Goal: Information Seeking & Learning: Learn about a topic

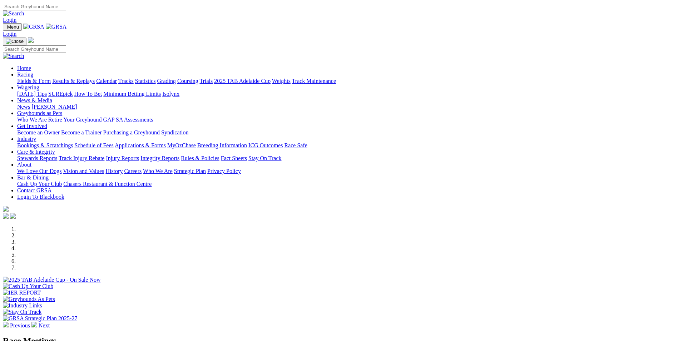
click at [117, 78] on link "Calendar" at bounding box center [106, 81] width 21 height 6
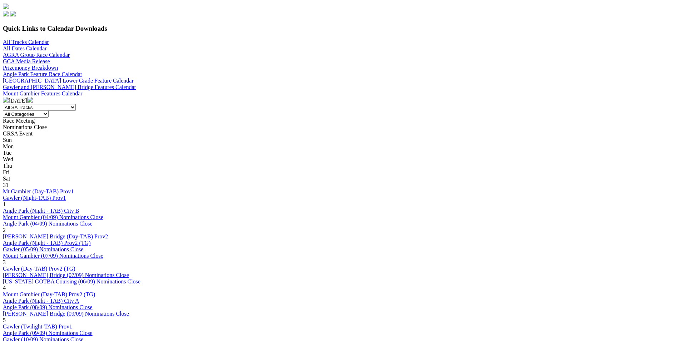
scroll to position [107, 0]
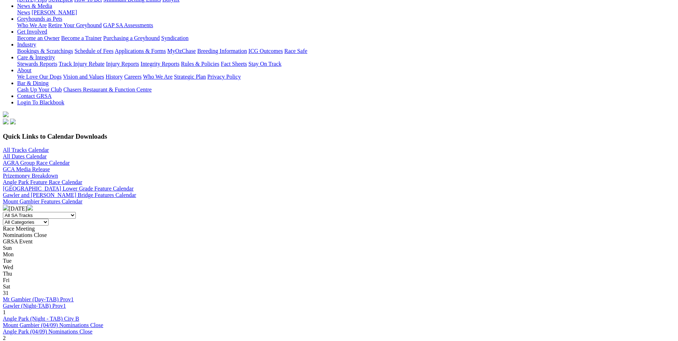
click at [33, 205] on img at bounding box center [30, 208] width 6 height 6
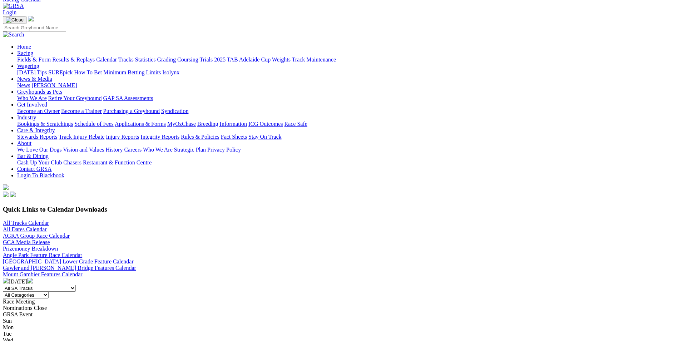
scroll to position [107, 0]
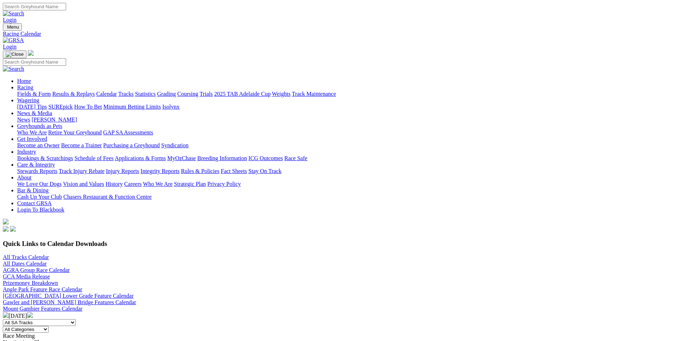
click at [95, 91] on link "Results & Replays" at bounding box center [73, 94] width 43 height 6
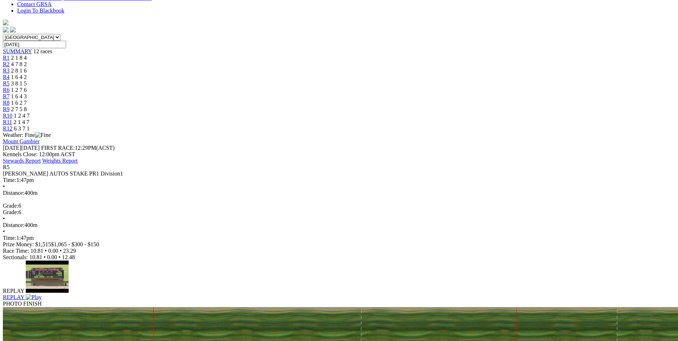
scroll to position [215, 0]
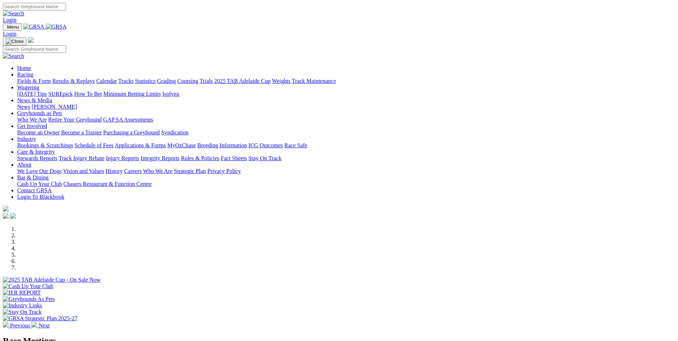
click at [95, 78] on link "Results & Replays" at bounding box center [73, 81] width 43 height 6
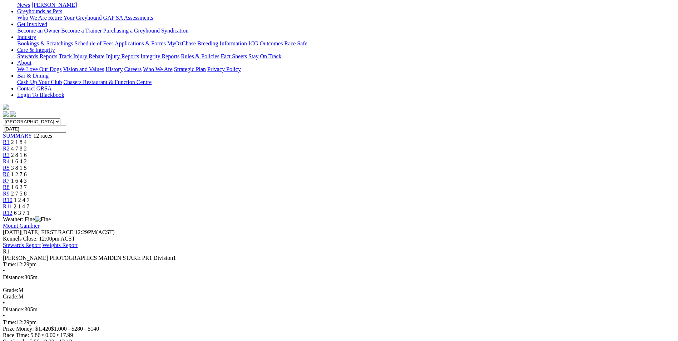
scroll to position [143, 0]
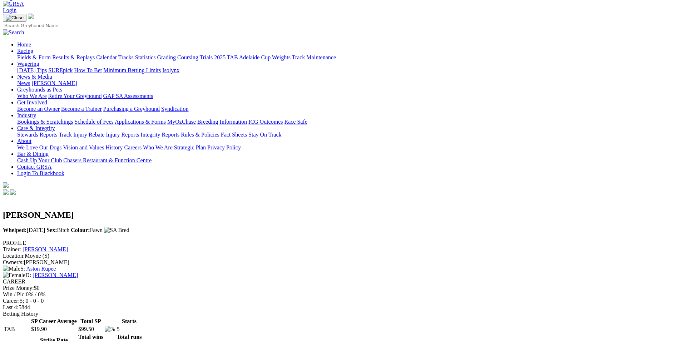
scroll to position [107, 0]
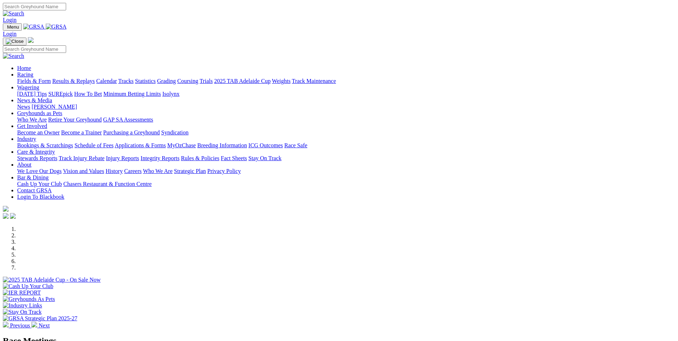
click at [95, 78] on link "Results & Replays" at bounding box center [73, 81] width 43 height 6
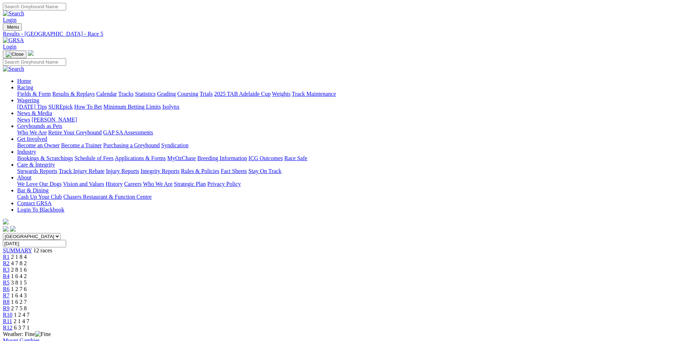
click at [12, 318] on span "R11" at bounding box center [7, 321] width 9 height 6
